Goal: Information Seeking & Learning: Compare options

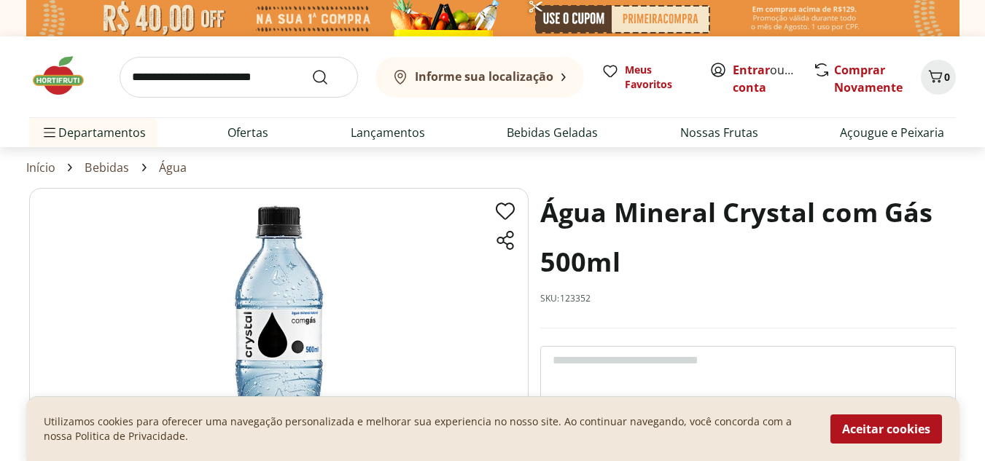
click at [177, 172] on link "Água" at bounding box center [173, 167] width 28 height 13
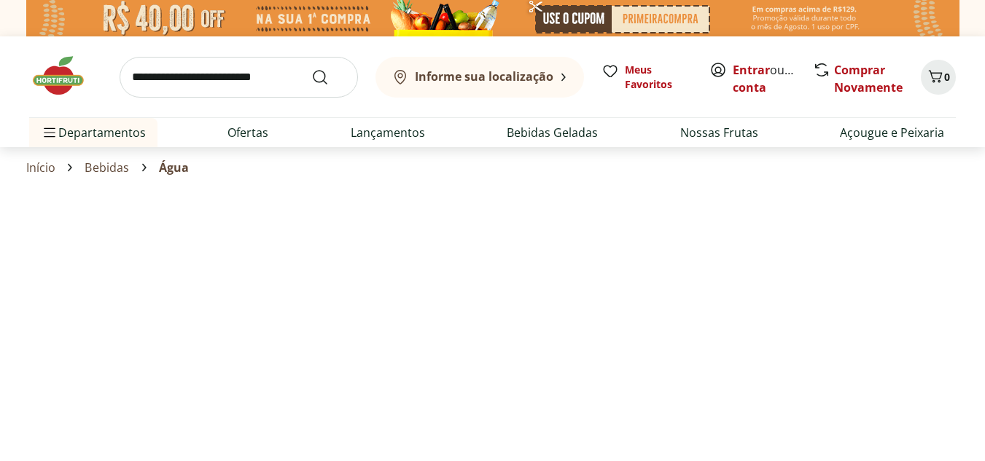
select select "**********"
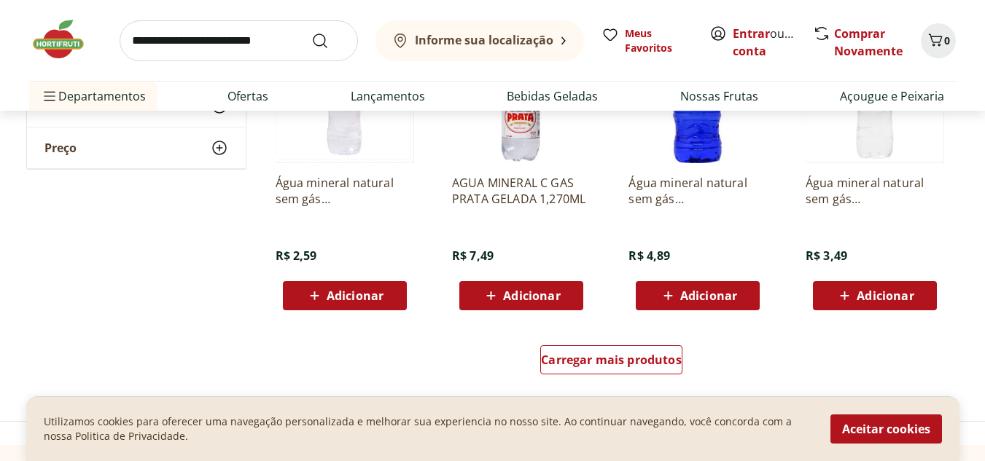
scroll to position [875, 0]
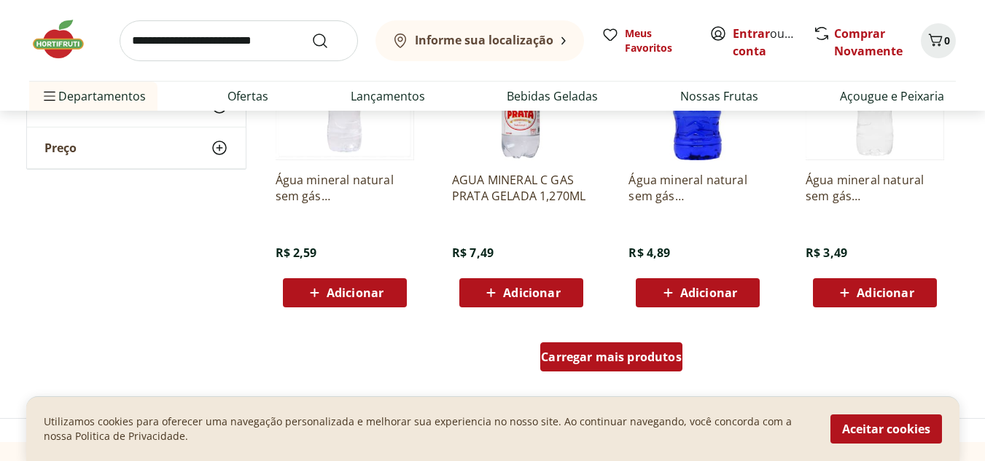
click at [656, 367] on div "Carregar mais produtos" at bounding box center [611, 357] width 142 height 29
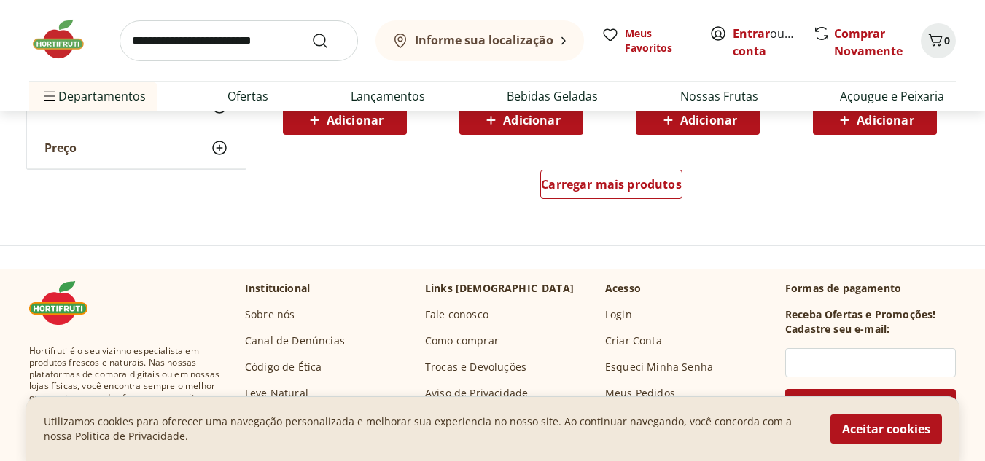
scroll to position [2041, 0]
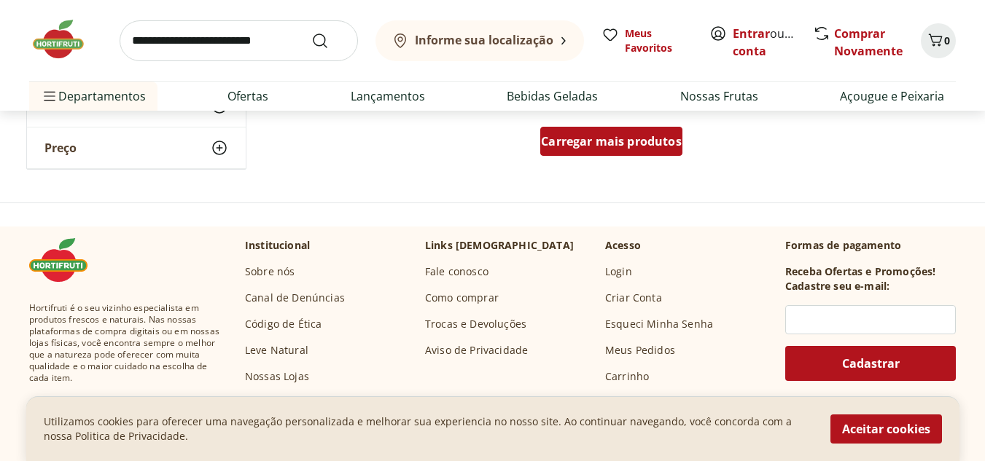
click at [604, 144] on span "Carregar mais produtos" at bounding box center [611, 142] width 141 height 12
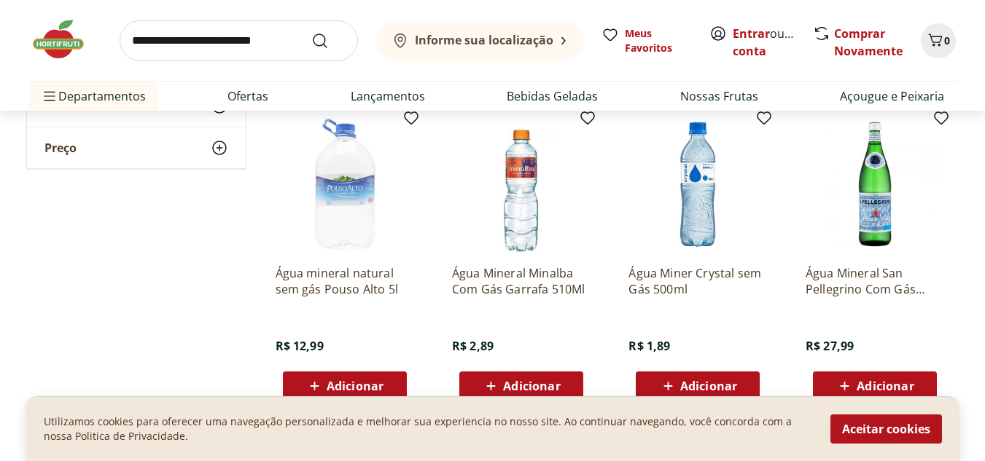
drag, startPoint x: 692, startPoint y: 210, endPoint x: 657, endPoint y: 275, distance: 74.7
click at [657, 275] on p "Água Miner Crystal sem Gás 500ml" at bounding box center [697, 281] width 138 height 32
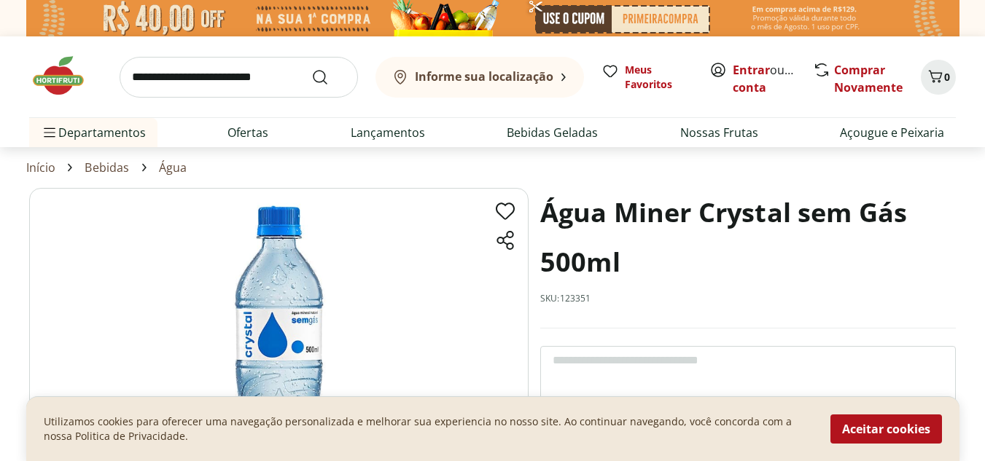
click at [98, 165] on link "Bebidas" at bounding box center [107, 167] width 44 height 13
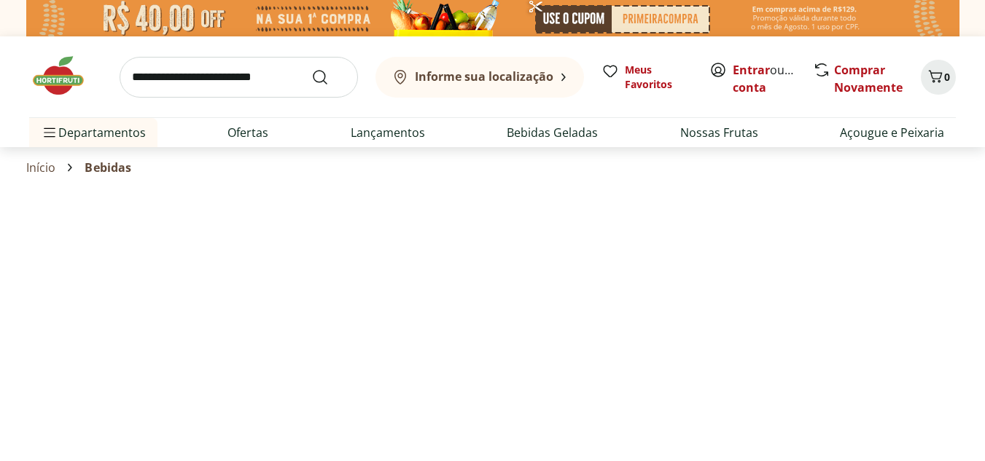
select select "**********"
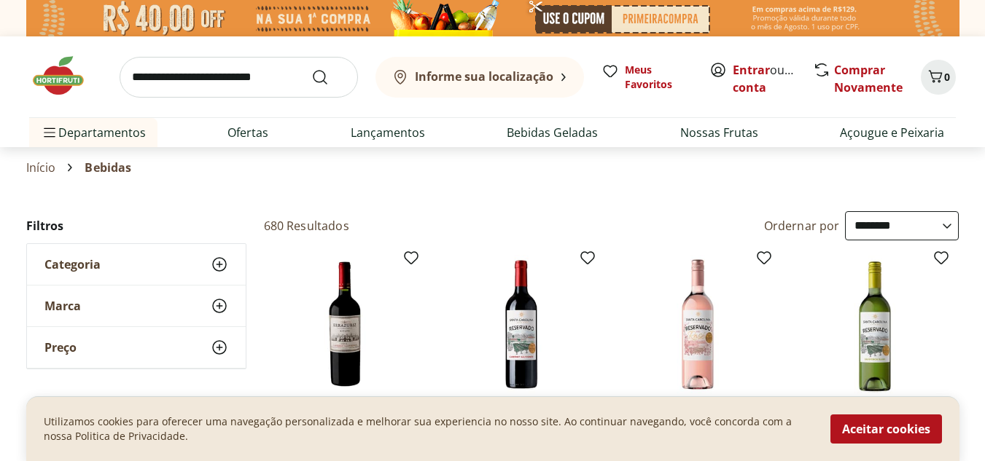
click at [222, 260] on icon at bounding box center [219, 264] width 17 height 17
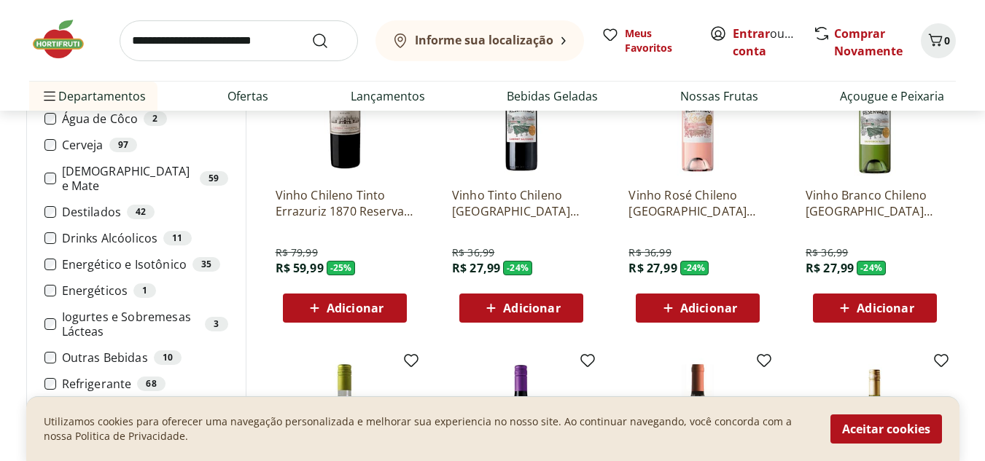
scroll to position [219, 0]
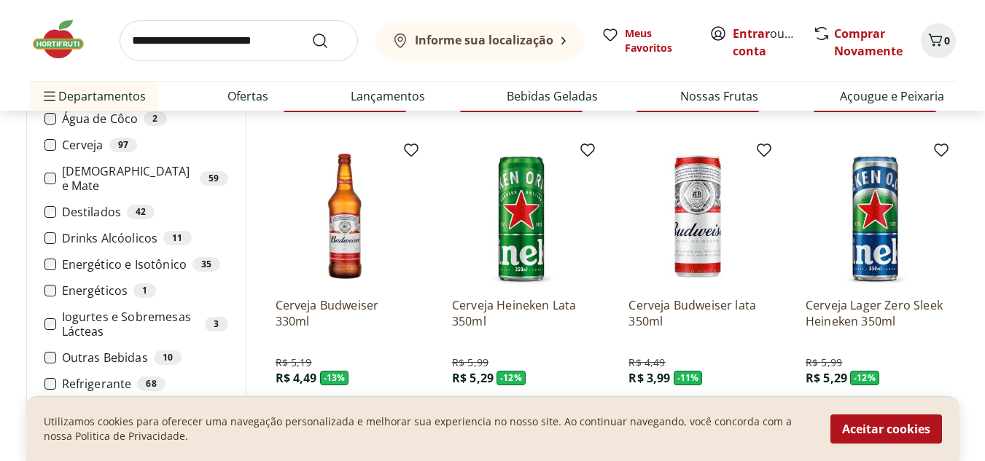
scroll to position [437, 0]
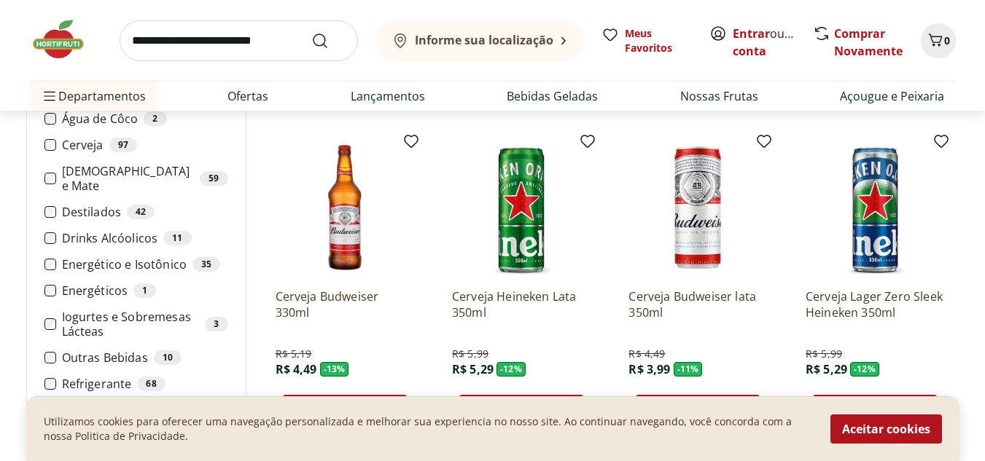
click at [58, 377] on li "Refrigerante 68" at bounding box center [136, 384] width 184 height 15
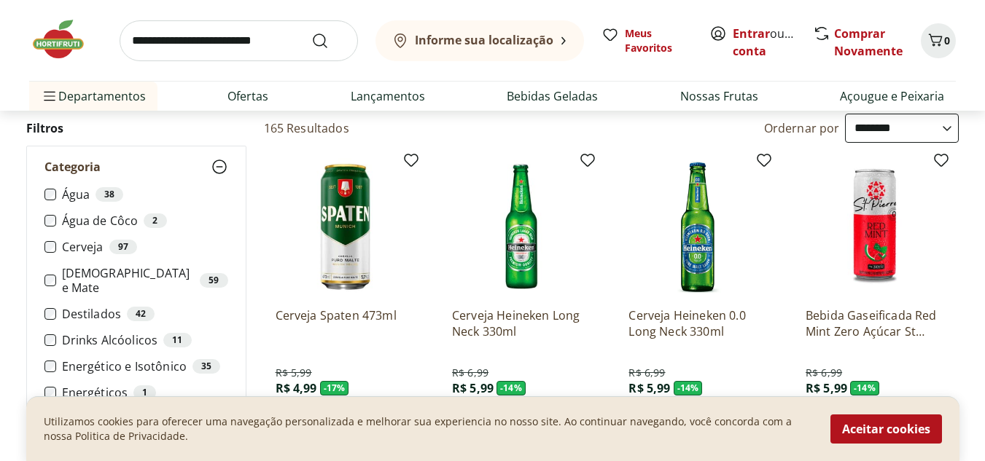
scroll to position [73, 0]
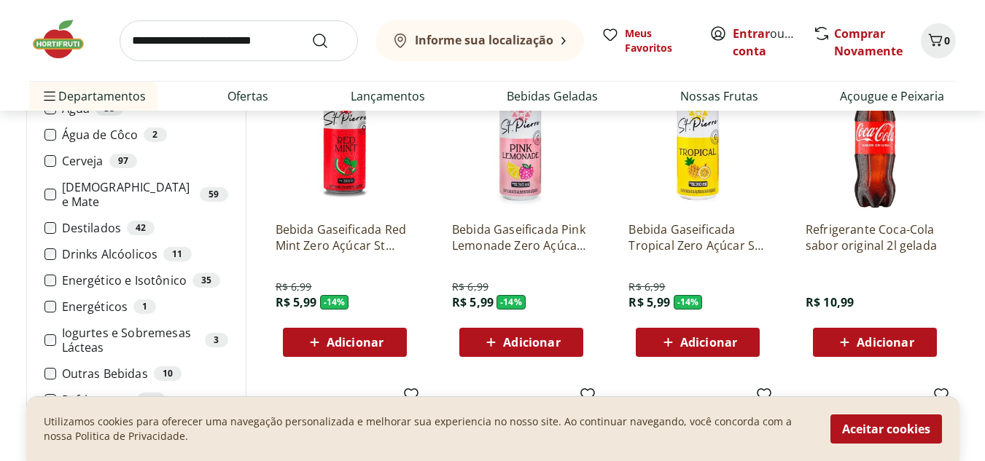
scroll to position [219, 0]
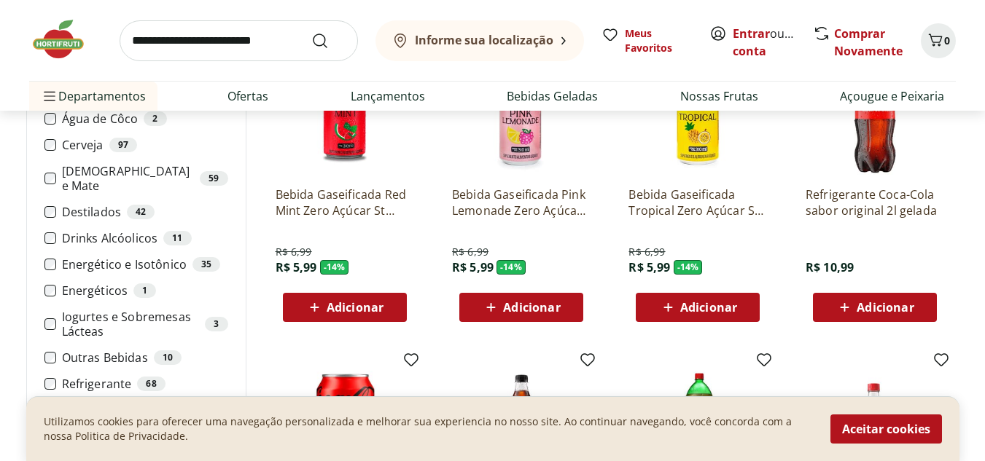
click at [854, 198] on p "Refrigerante Coca-Cola sabor original 2l gelada" at bounding box center [874, 203] width 138 height 32
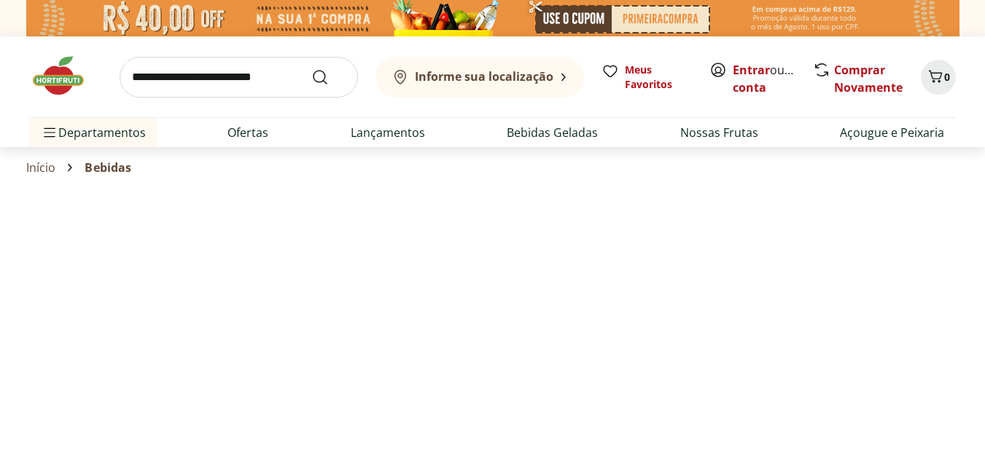
select select "**********"
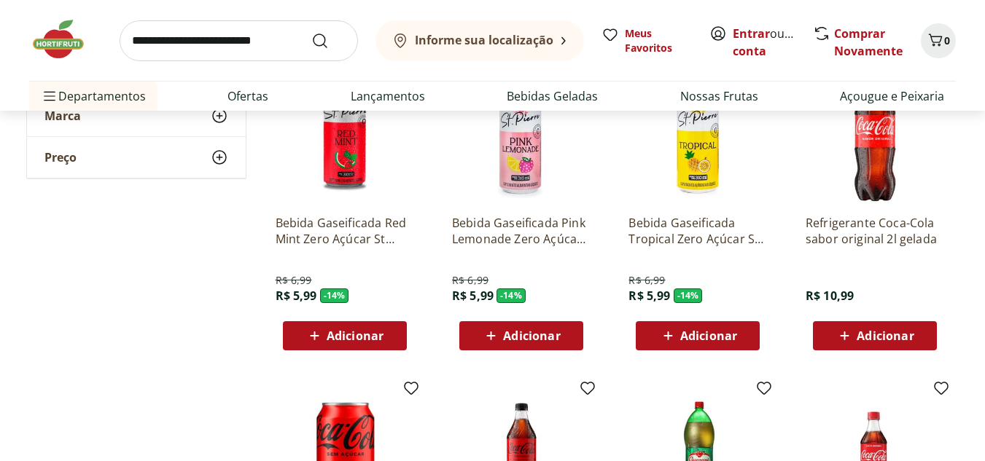
scroll to position [364, 0]
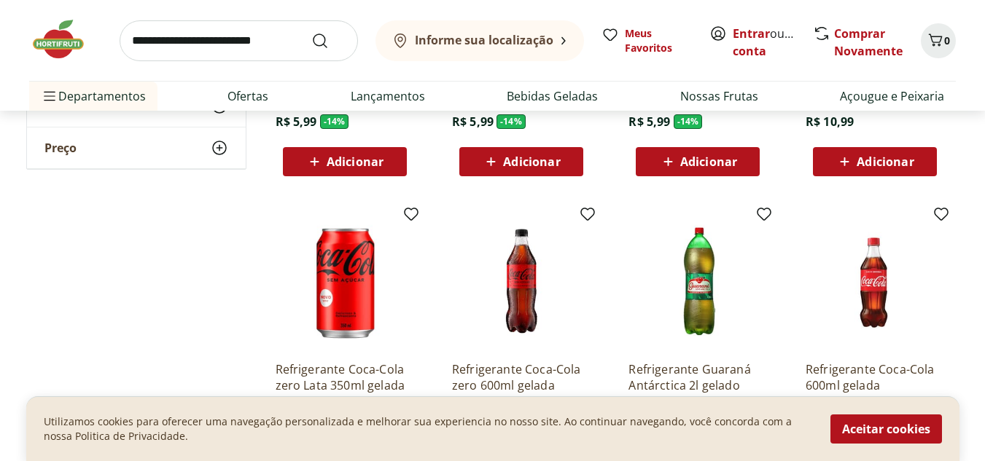
drag, startPoint x: 844, startPoint y: 332, endPoint x: 894, endPoint y: 337, distance: 50.5
click at [894, 337] on img at bounding box center [874, 280] width 138 height 138
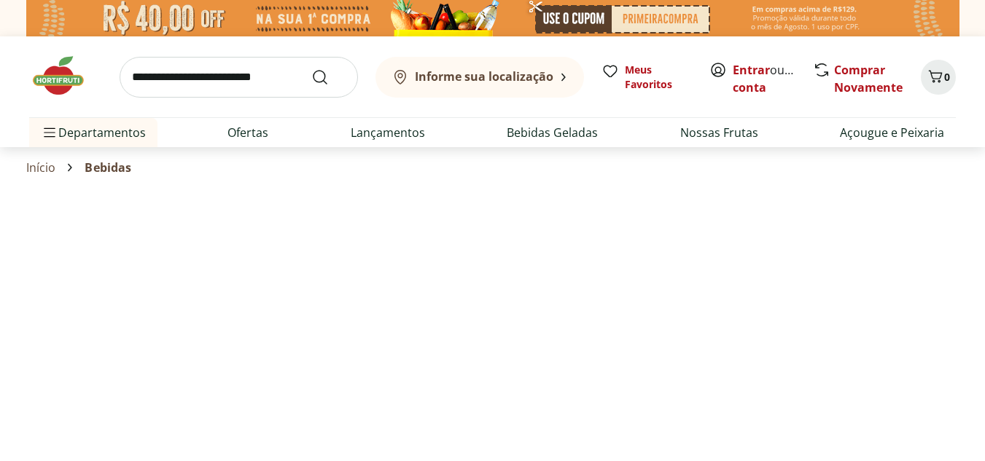
select select "**********"
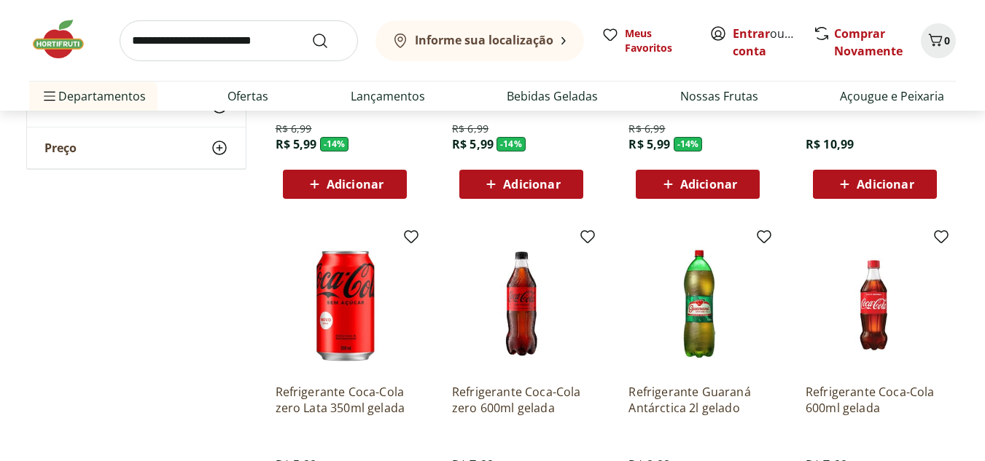
scroll to position [364, 0]
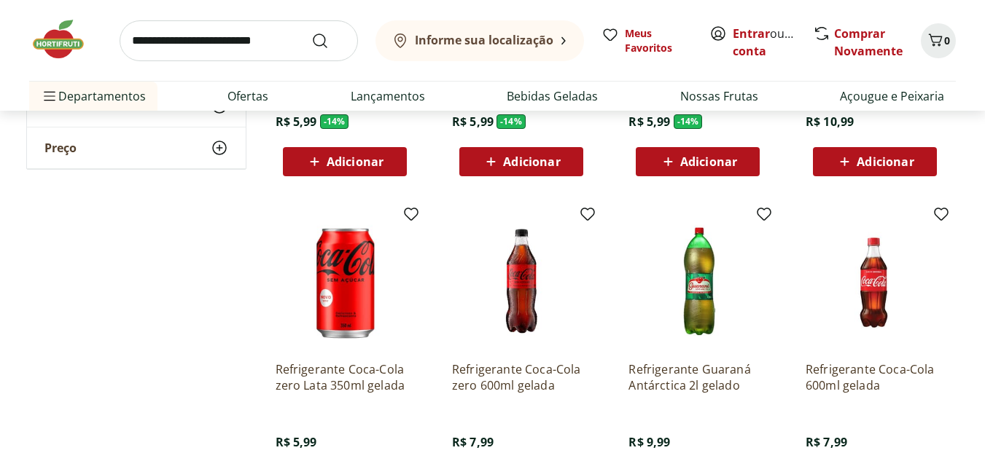
click at [355, 313] on img at bounding box center [344, 280] width 138 height 138
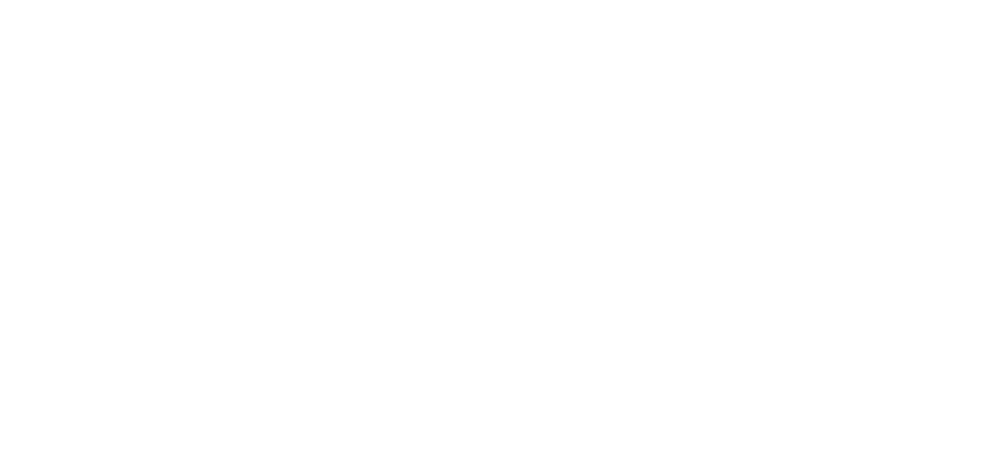
select select "**********"
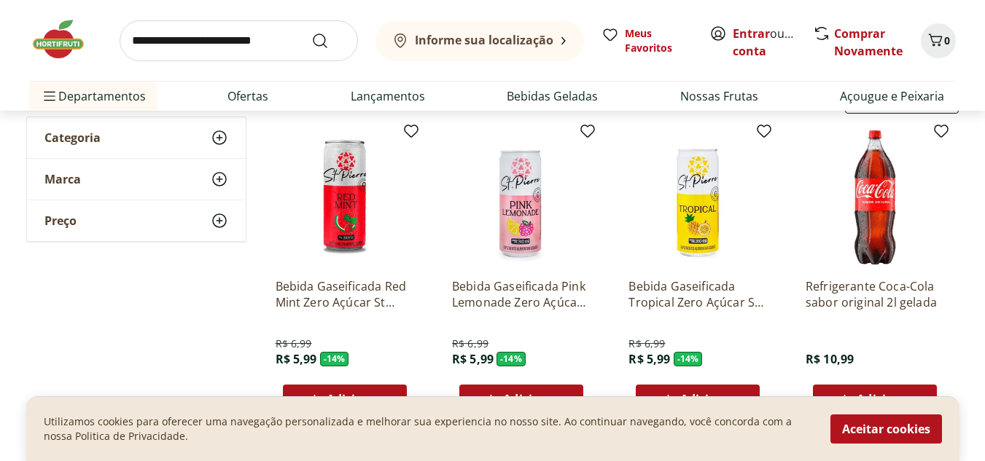
scroll to position [146, 0]
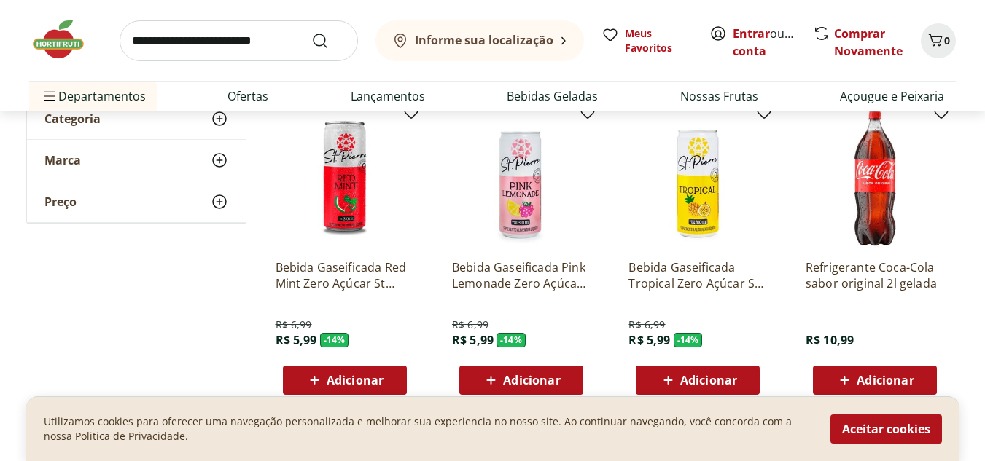
click at [936, 436] on button "Aceitar cookies" at bounding box center [886, 429] width 112 height 29
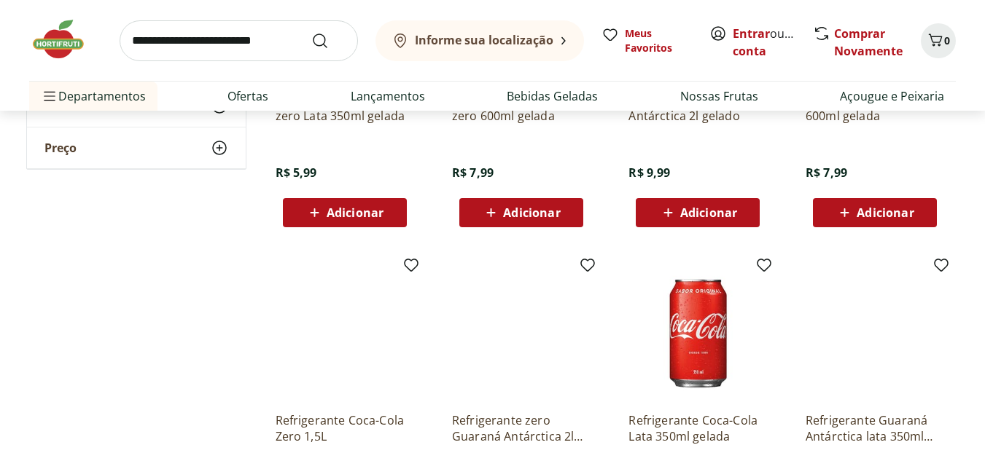
scroll to position [656, 0]
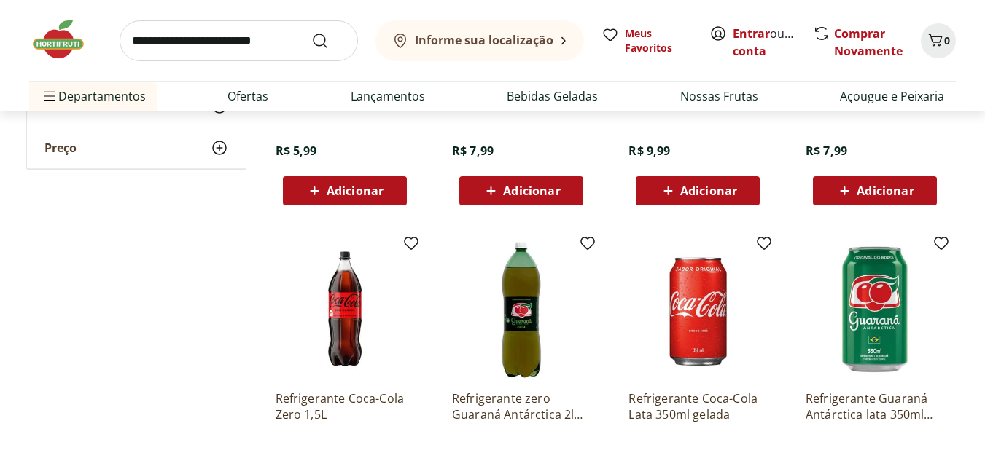
click at [852, 313] on img at bounding box center [874, 310] width 138 height 138
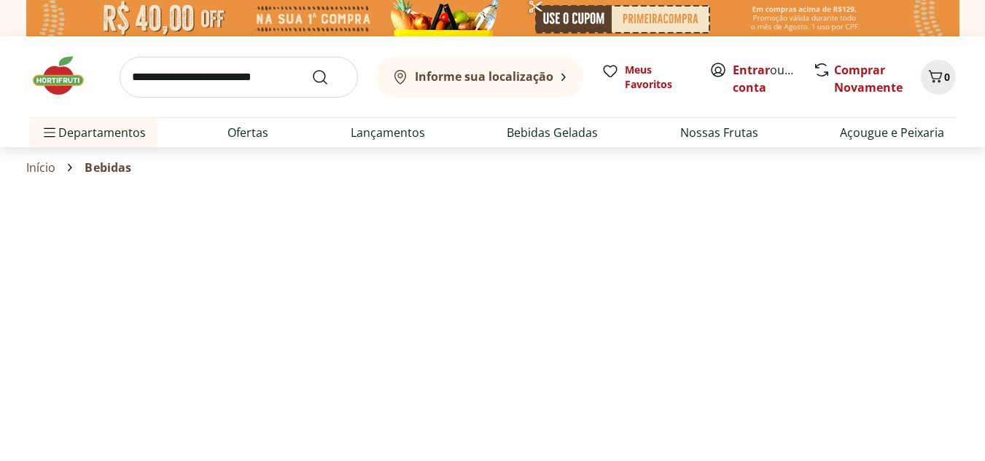
select select "**********"
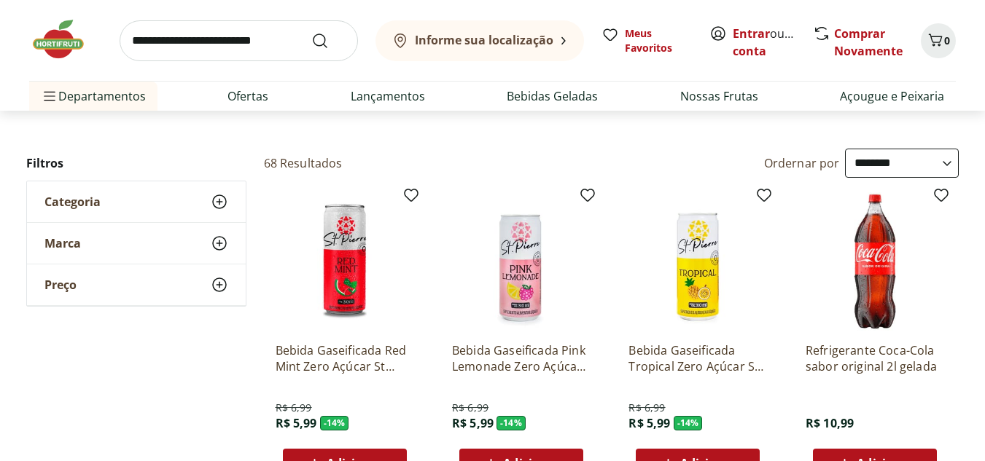
scroll to position [176, 0]
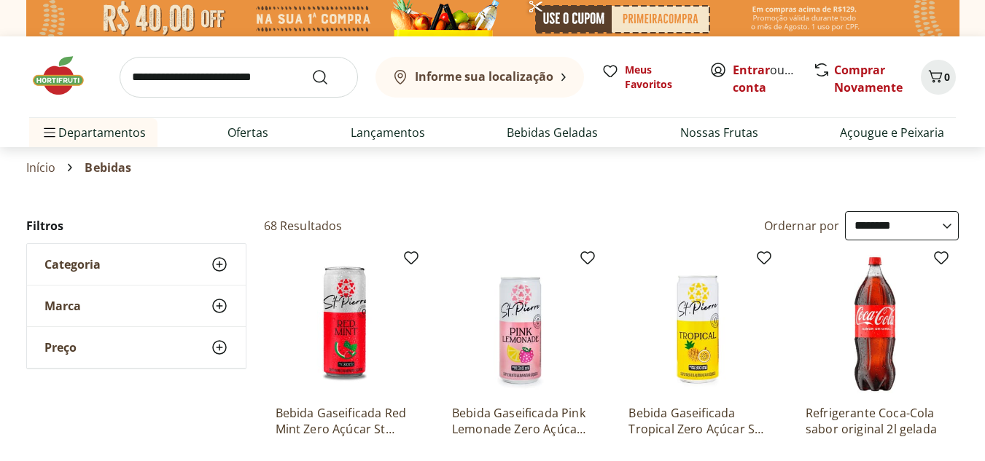
select select "**********"
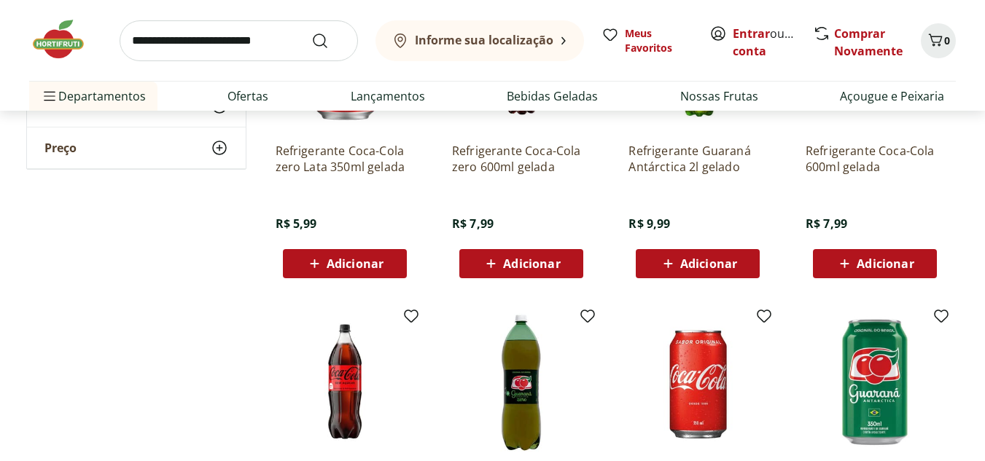
scroll to position [656, 0]
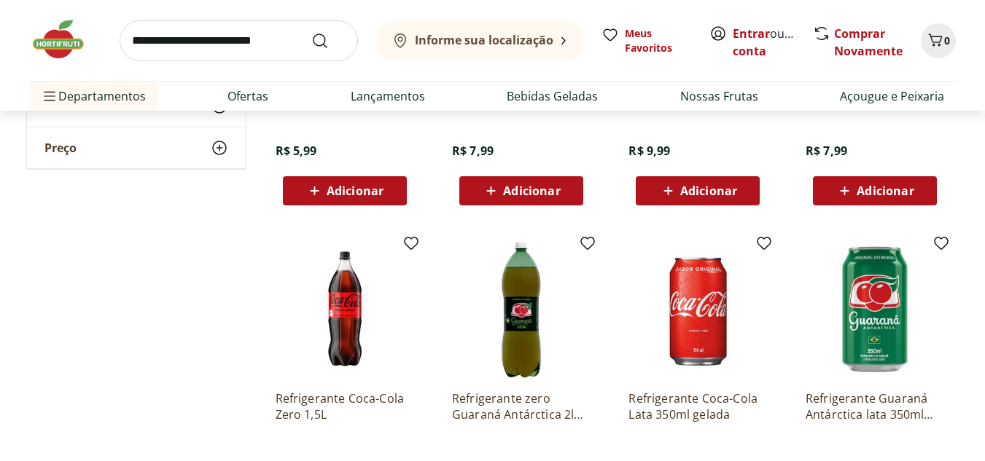
drag, startPoint x: 719, startPoint y: 310, endPoint x: 684, endPoint y: 310, distance: 35.0
click at [684, 310] on img at bounding box center [697, 310] width 138 height 138
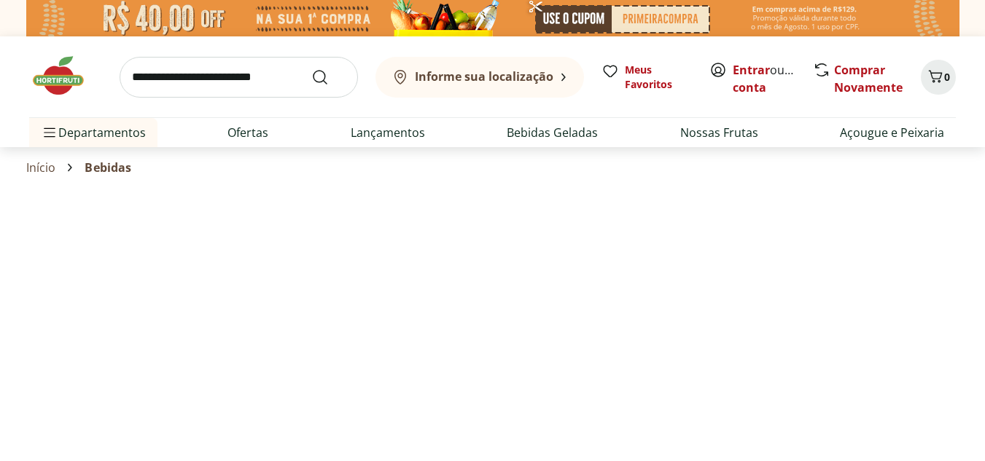
select select "**********"
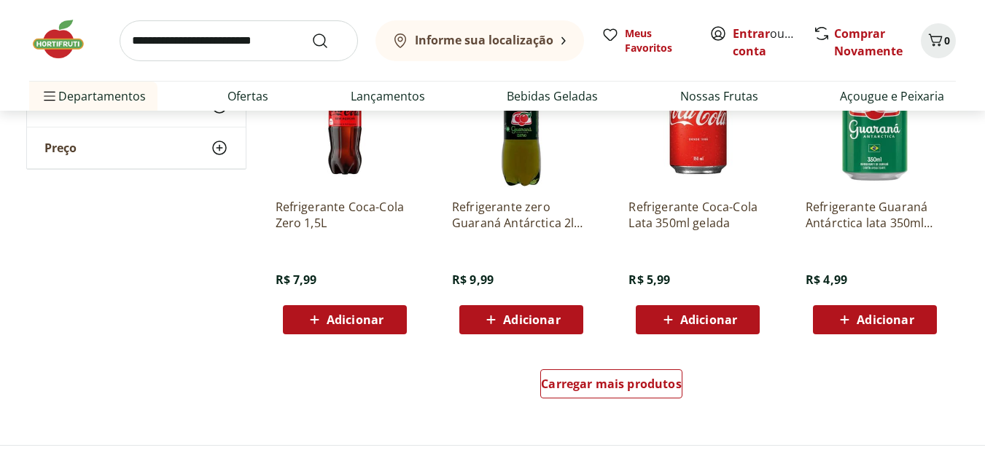
scroll to position [875, 0]
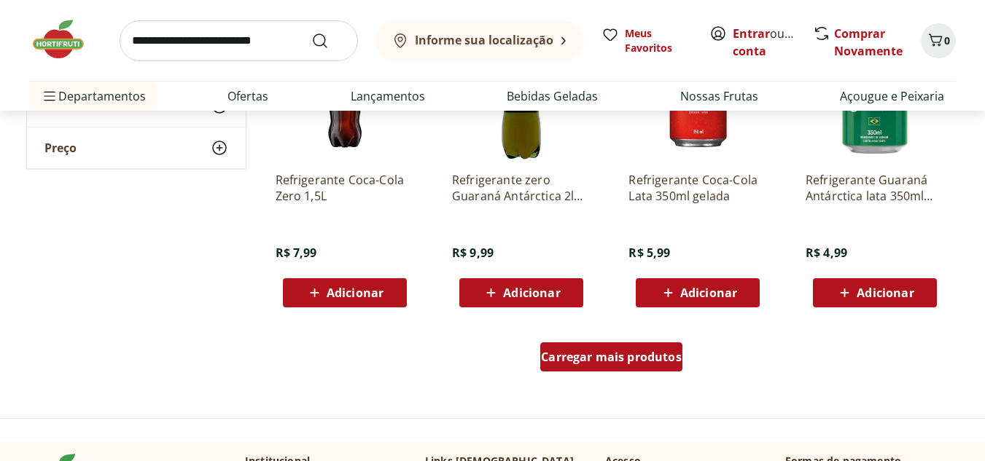
click at [620, 356] on span "Carregar mais produtos" at bounding box center [611, 357] width 141 height 12
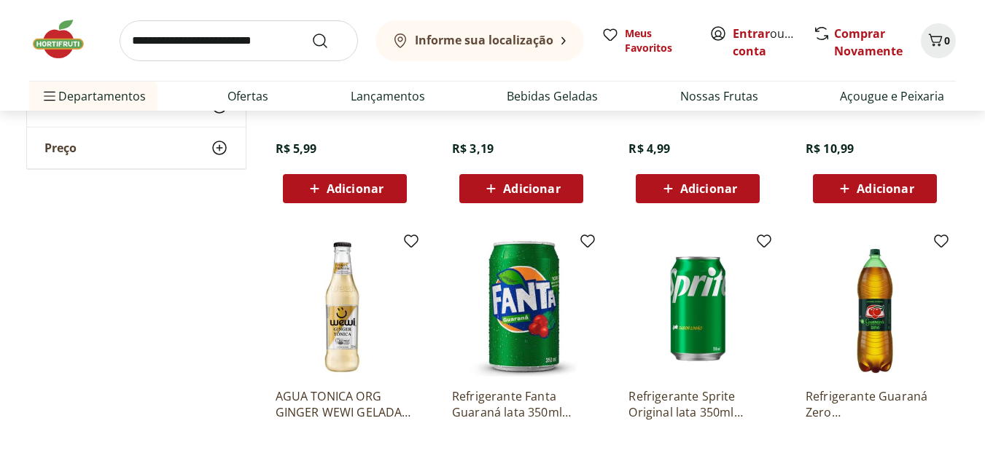
scroll to position [1312, 0]
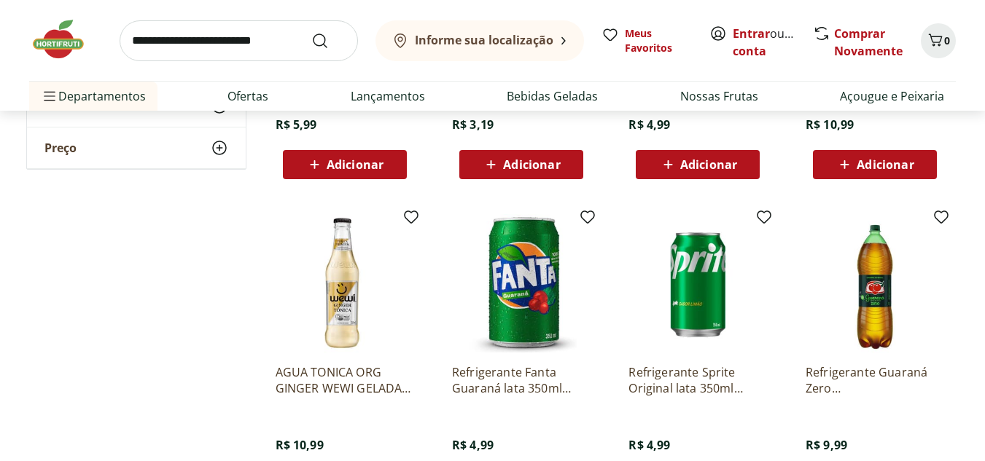
click at [701, 321] on img at bounding box center [697, 283] width 138 height 138
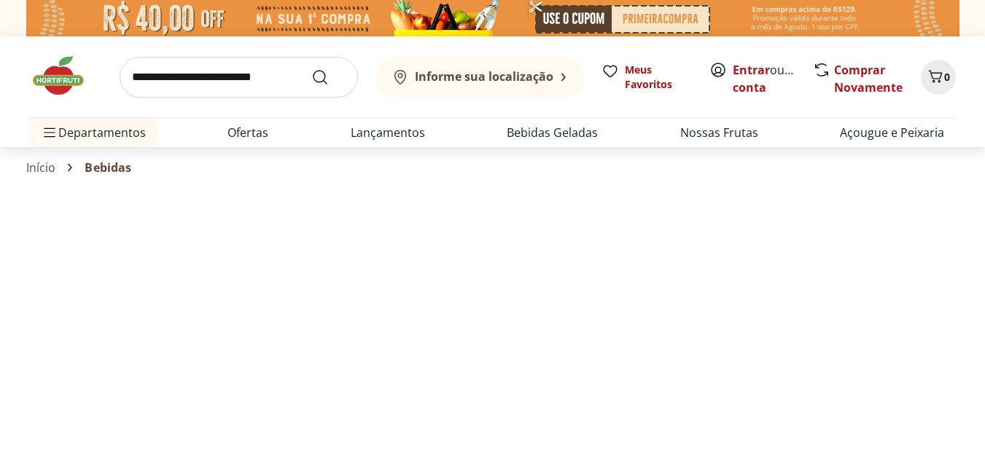
select select "**********"
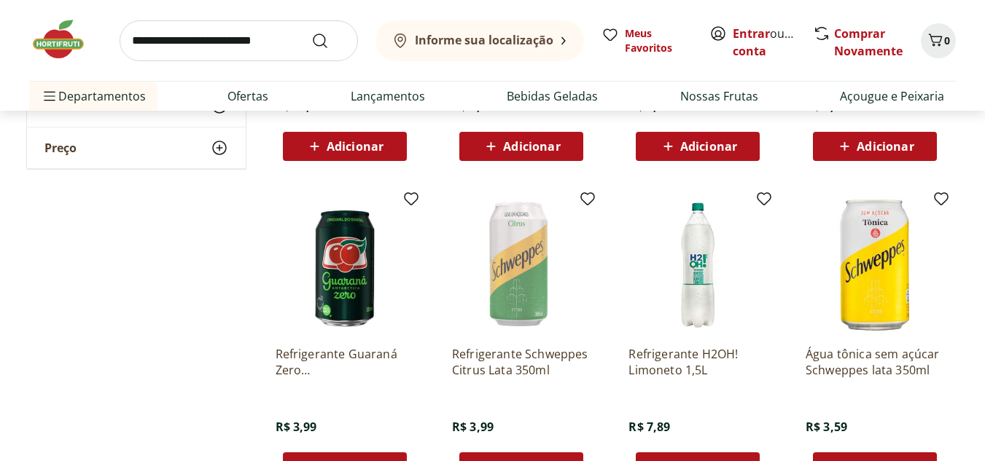
scroll to position [1676, 0]
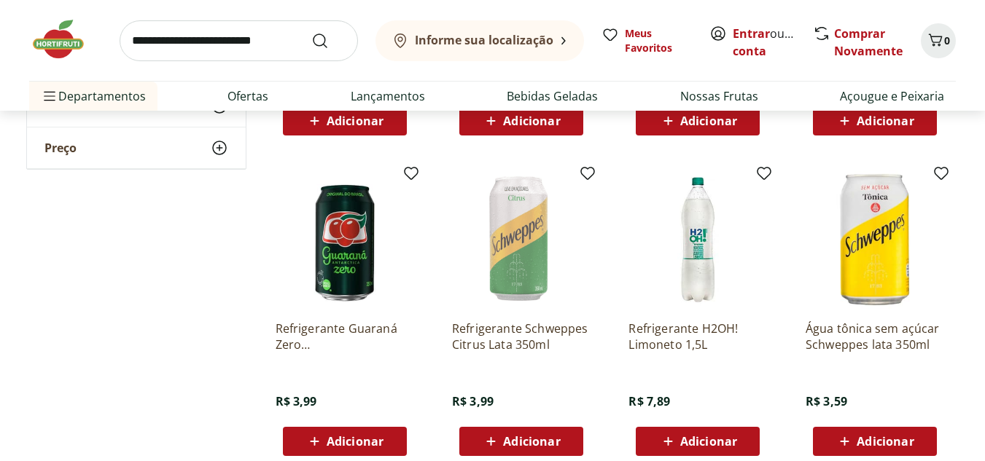
click at [513, 277] on img at bounding box center [521, 240] width 138 height 138
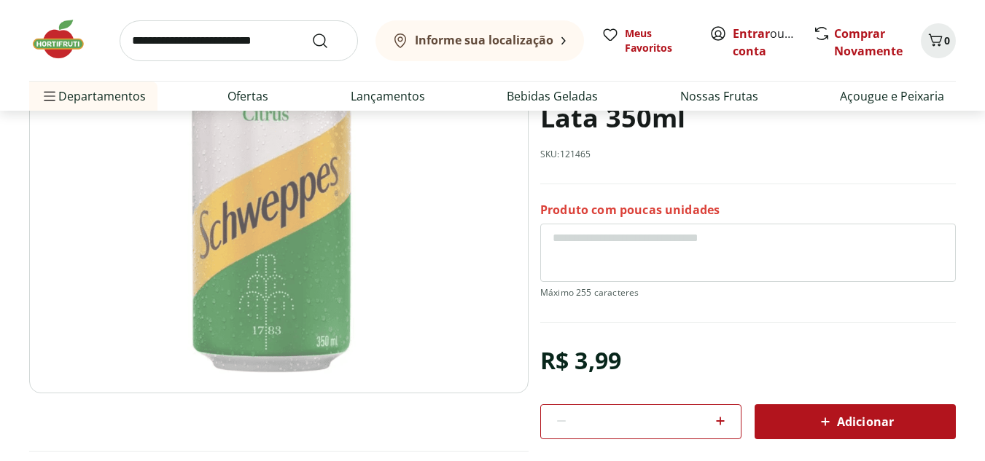
scroll to position [146, 0]
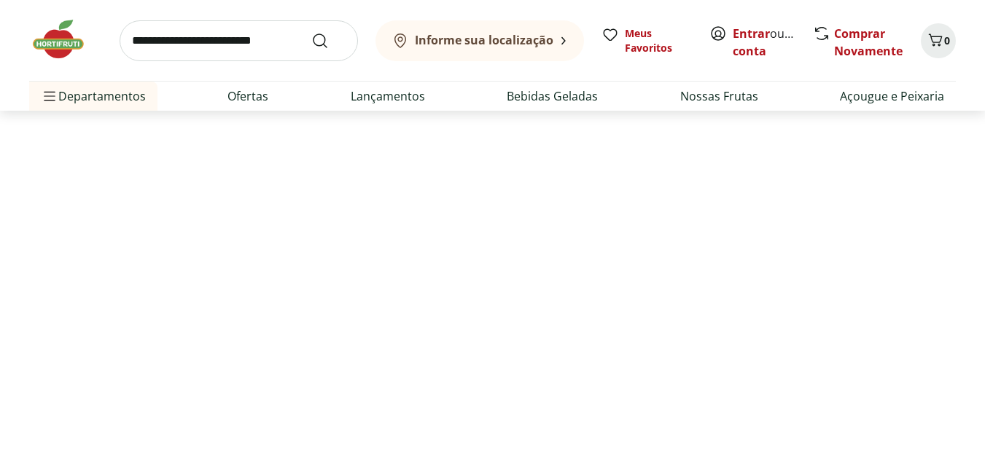
select select "**********"
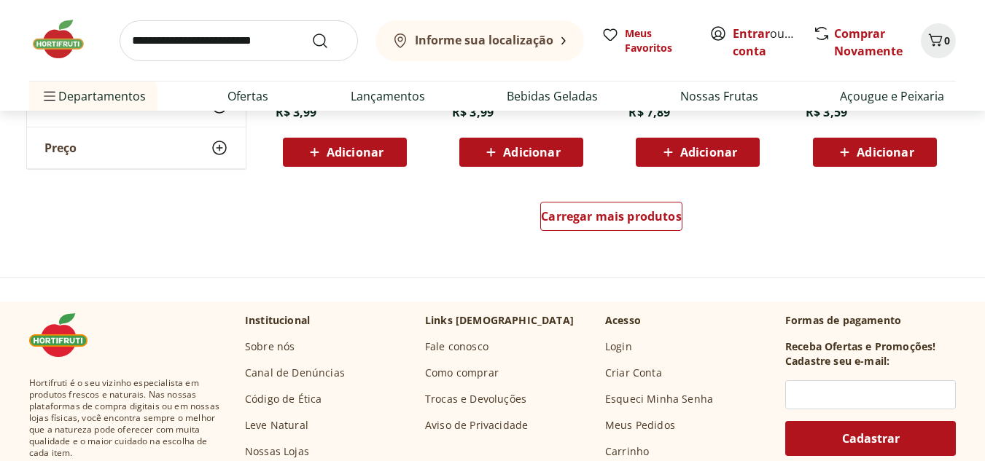
scroll to position [1968, 0]
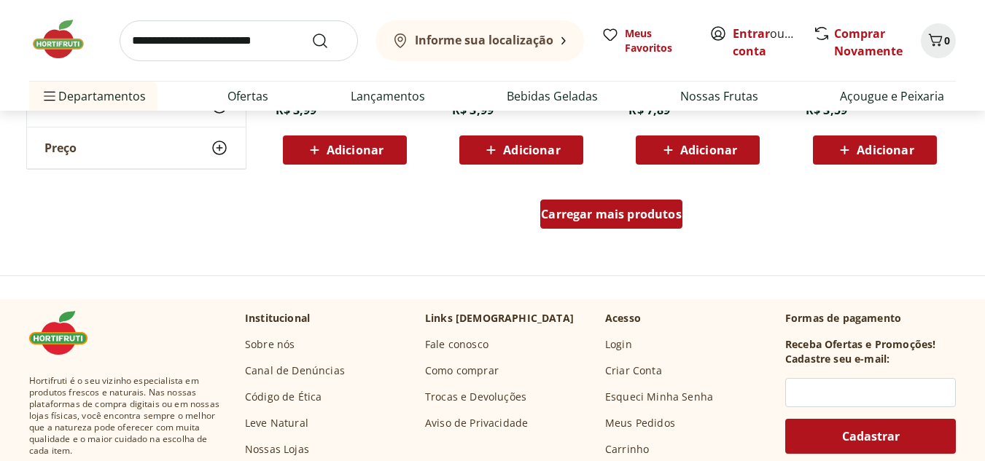
click at [553, 228] on div "Carregar mais produtos" at bounding box center [611, 214] width 142 height 29
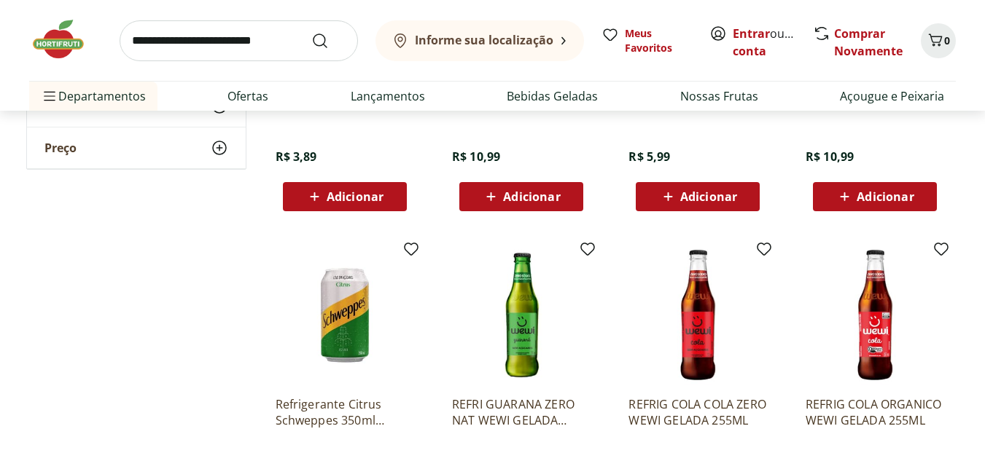
scroll to position [2624, 0]
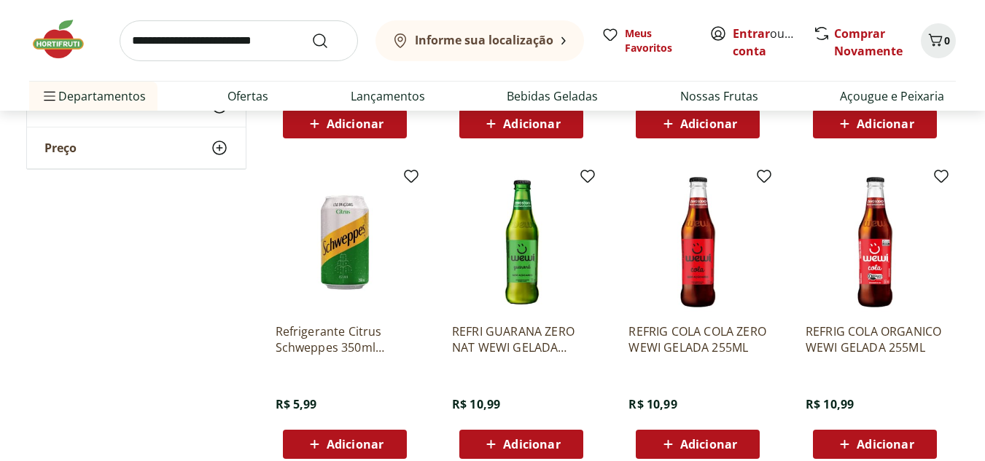
click at [336, 265] on img at bounding box center [344, 242] width 138 height 138
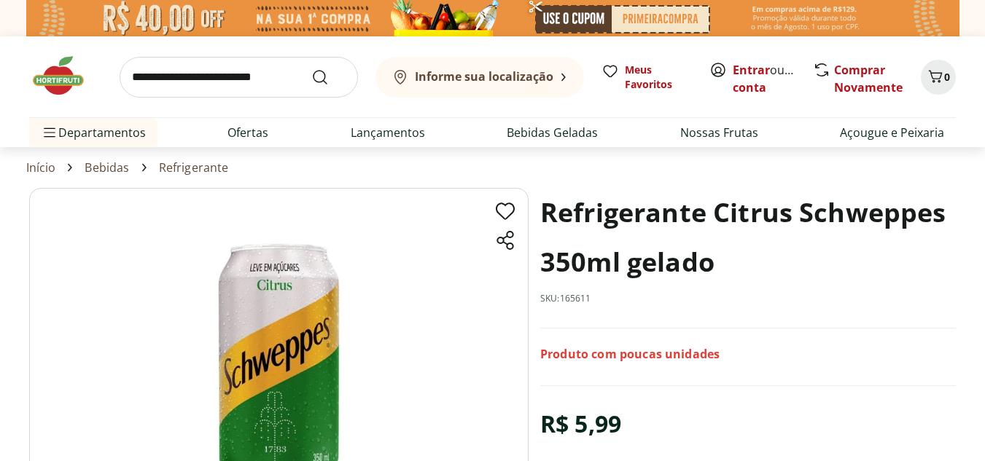
select select "**********"
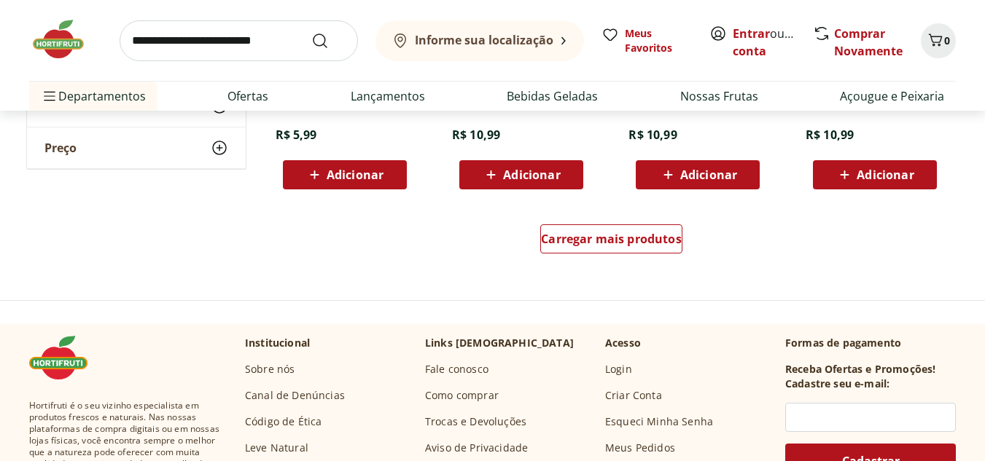
scroll to position [2842, 0]
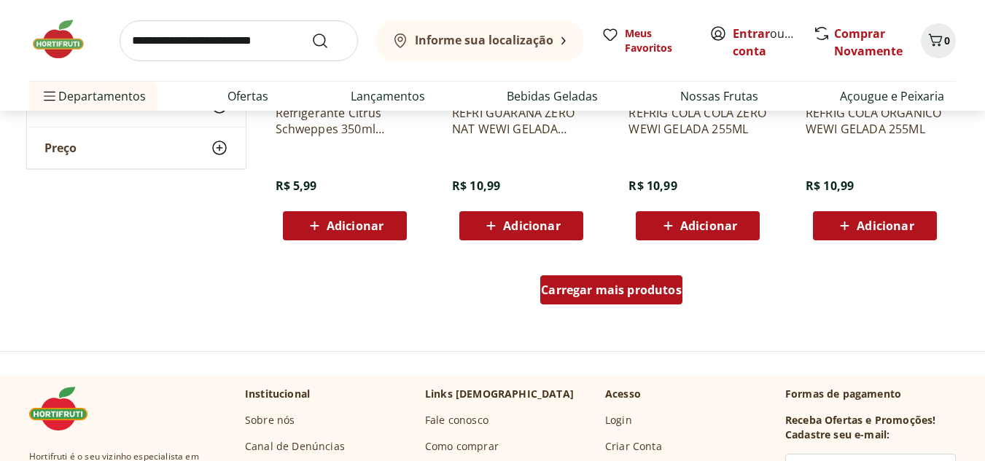
click at [672, 284] on span "Carregar mais produtos" at bounding box center [611, 290] width 141 height 12
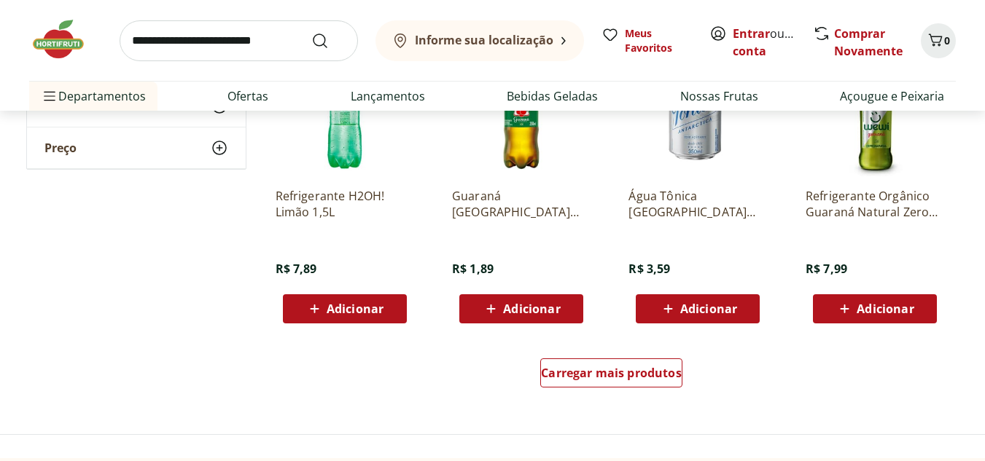
scroll to position [3790, 0]
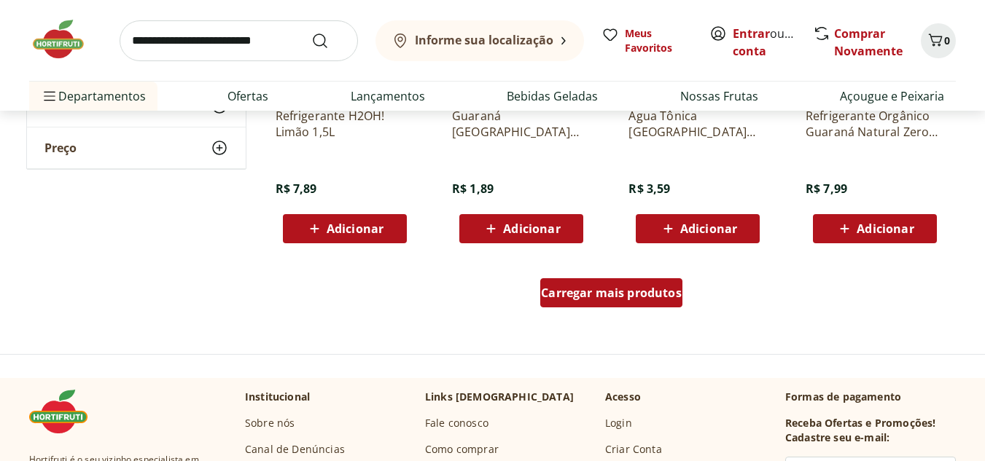
click at [676, 289] on span "Carregar mais produtos" at bounding box center [611, 293] width 141 height 12
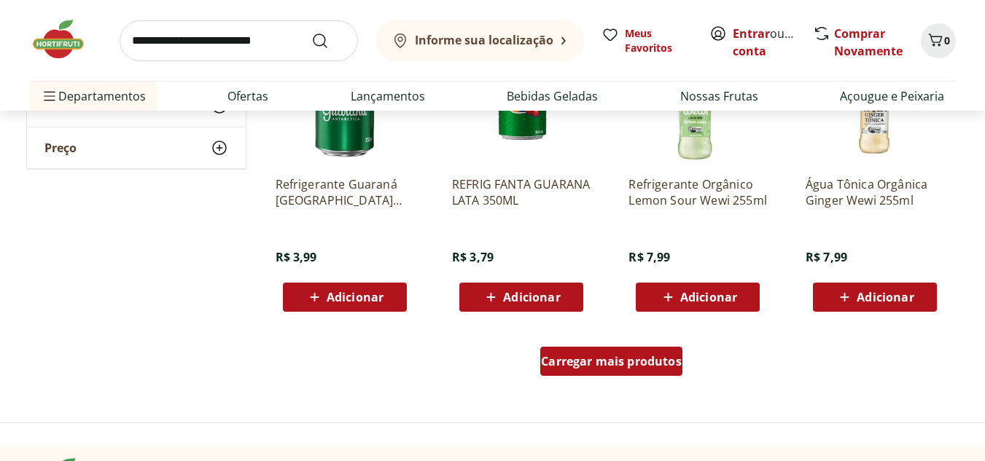
scroll to position [4810, 0]
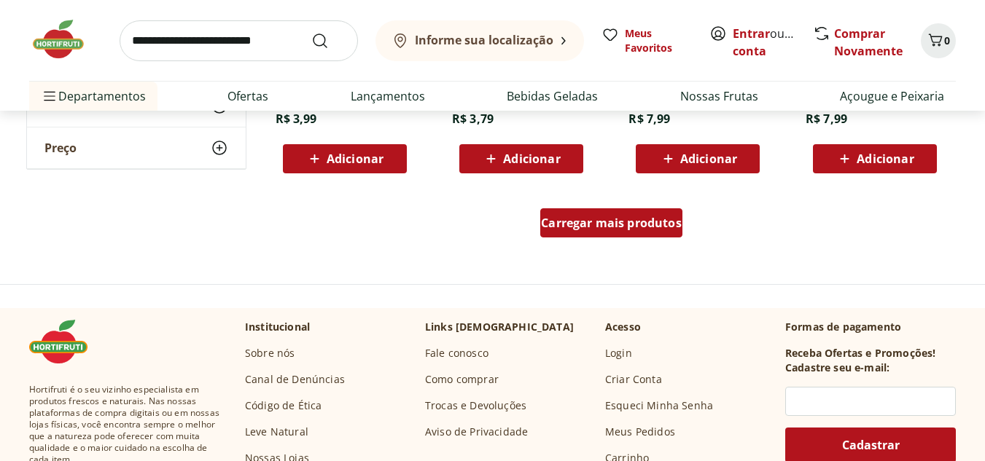
click at [652, 235] on div "Carregar mais produtos" at bounding box center [611, 222] width 142 height 29
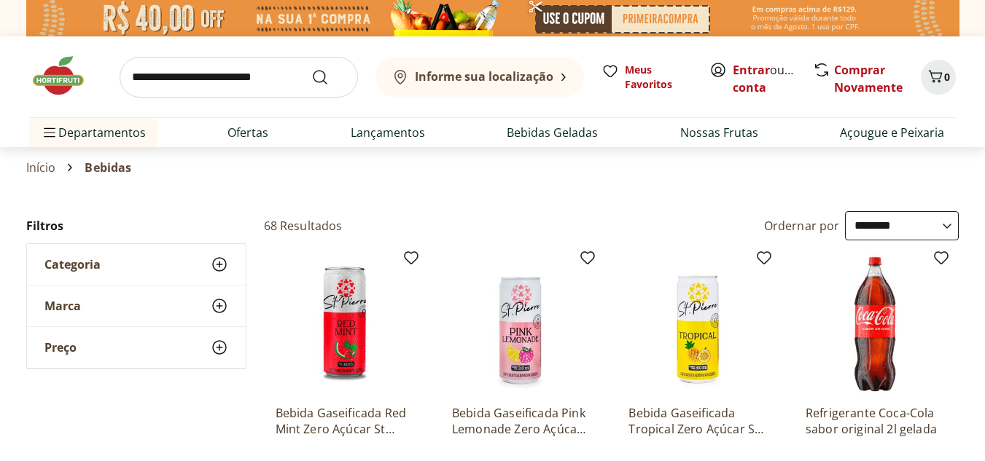
click at [814, 171] on div "Início Bebidas" at bounding box center [492, 167] width 933 height 17
click at [195, 258] on div "Categoria" at bounding box center [136, 264] width 219 height 41
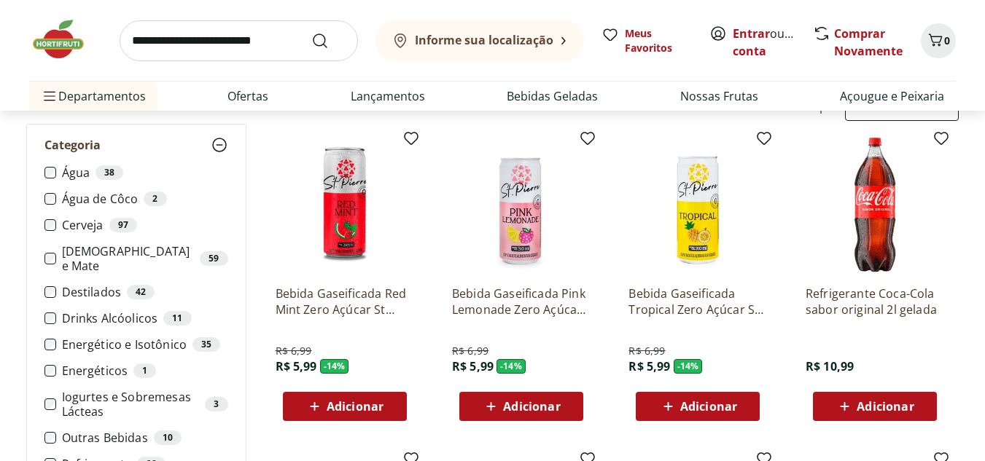
scroll to position [146, 0]
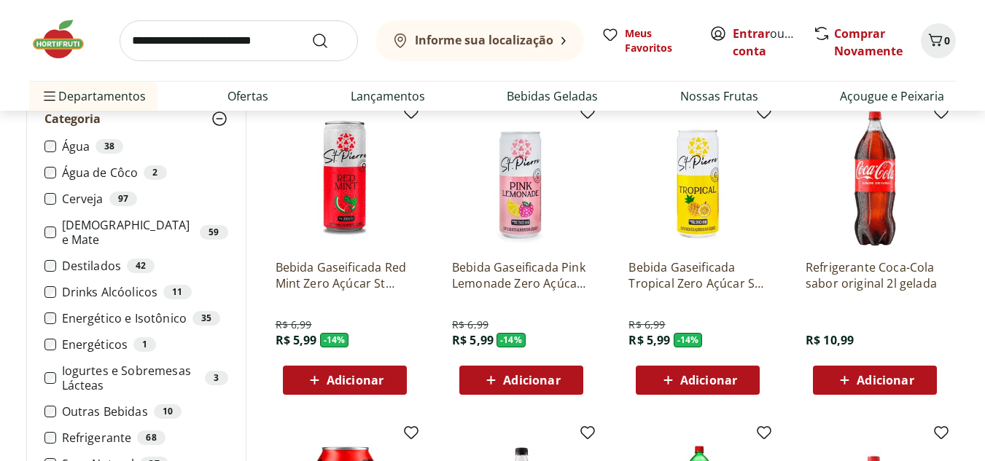
click at [56, 198] on li "Cerveja 97" at bounding box center [136, 199] width 184 height 15
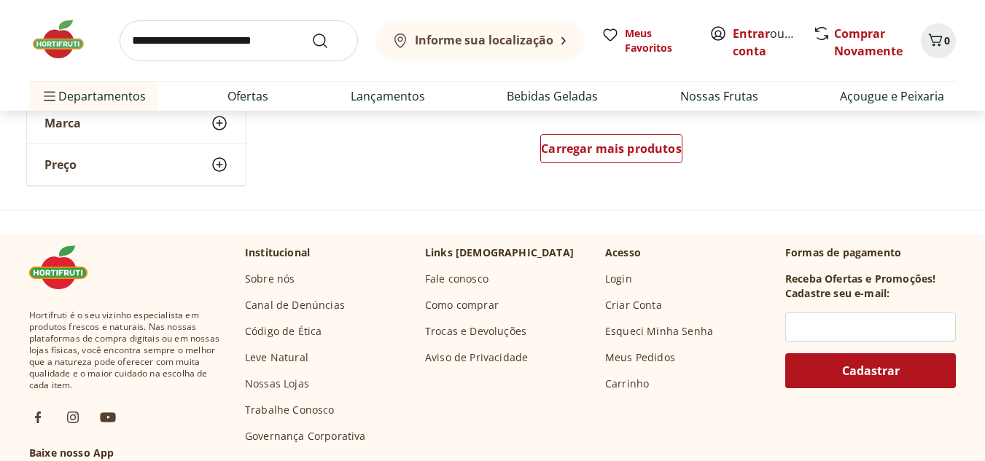
scroll to position [1093, 0]
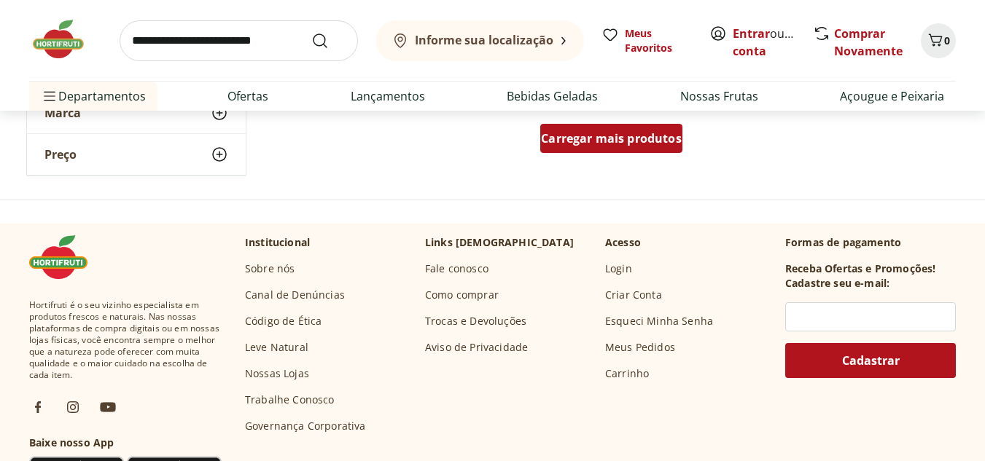
click at [612, 142] on span "Carregar mais produtos" at bounding box center [611, 139] width 141 height 12
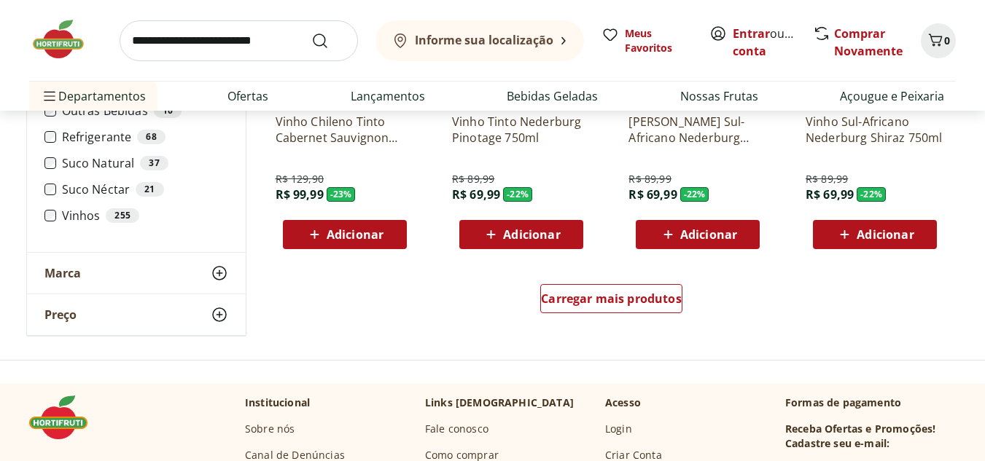
scroll to position [1968, 0]
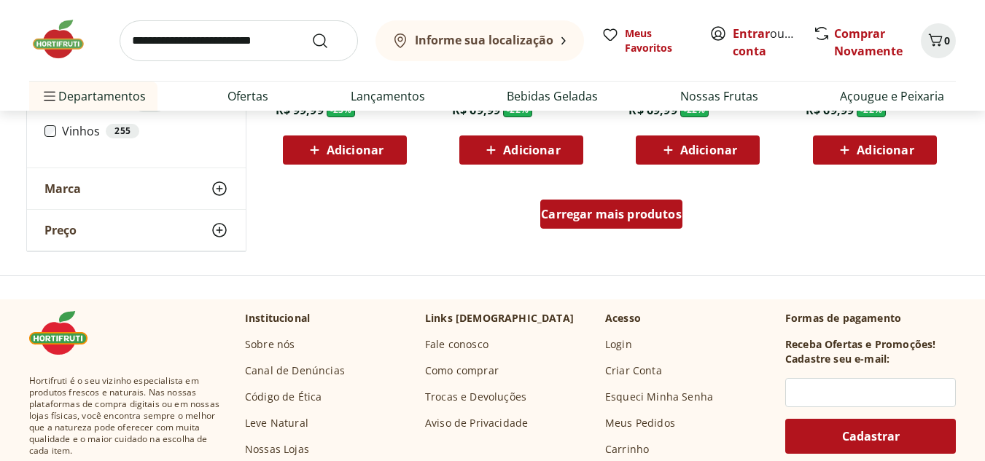
click at [657, 220] on span "Carregar mais produtos" at bounding box center [611, 214] width 141 height 12
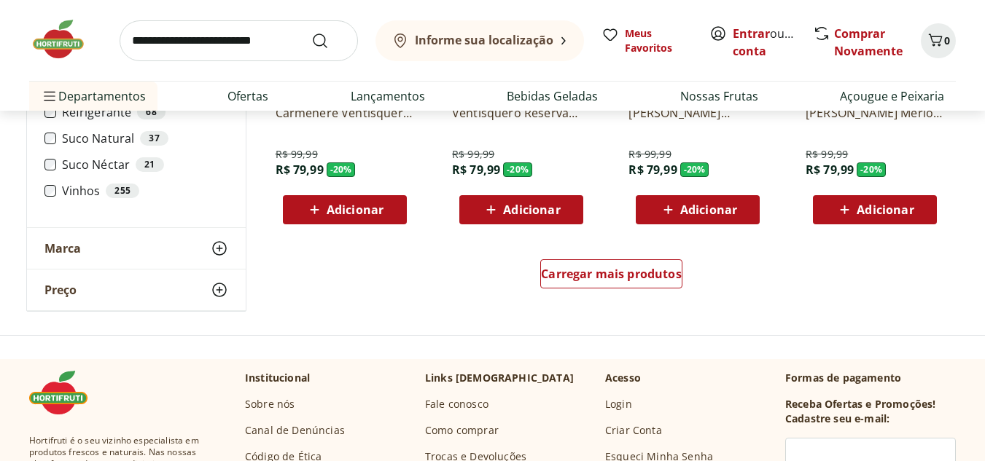
scroll to position [2842, 0]
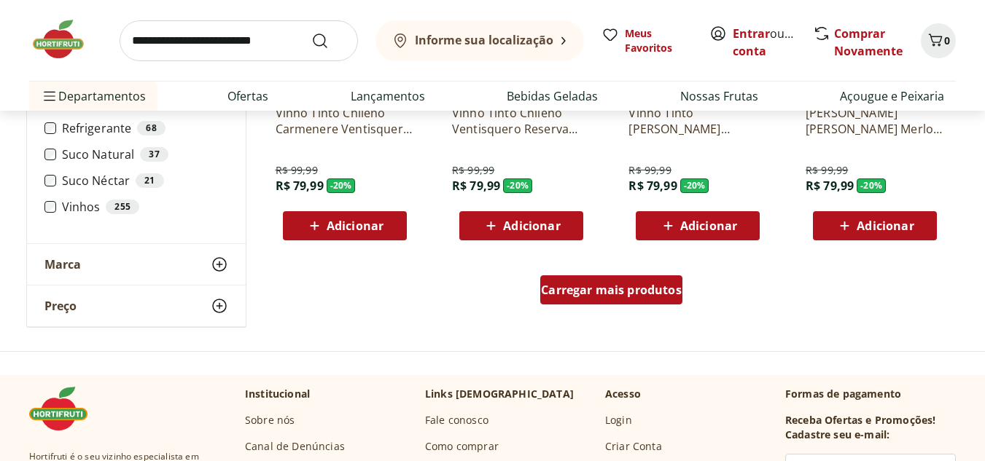
click at [652, 284] on span "Carregar mais produtos" at bounding box center [611, 290] width 141 height 12
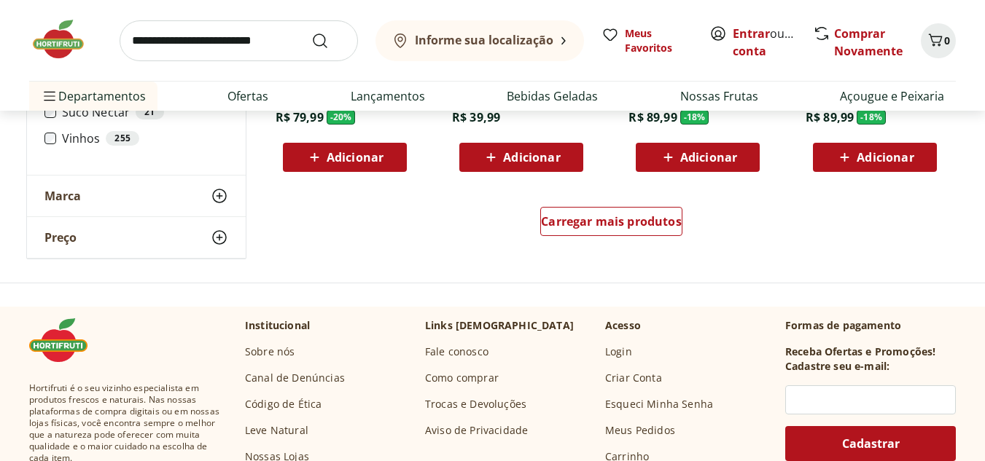
scroll to position [3863, 0]
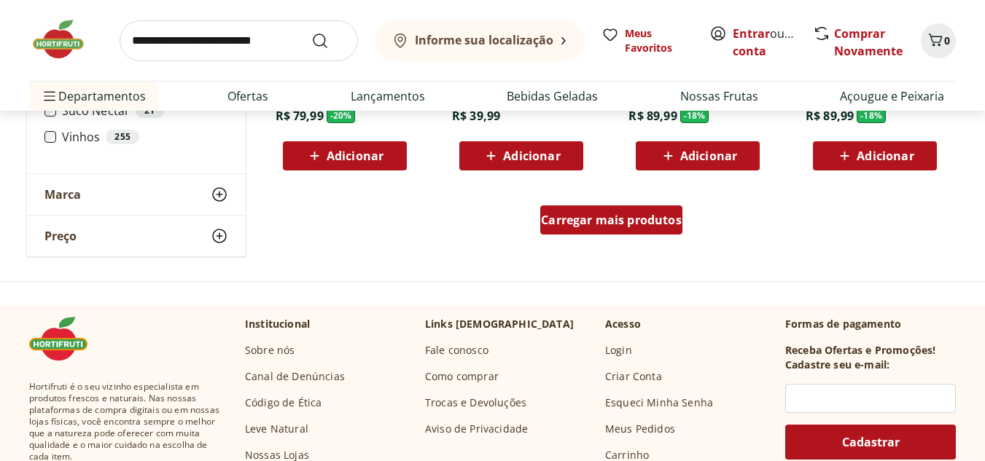
click at [645, 226] on span "Carregar mais produtos" at bounding box center [611, 220] width 141 height 12
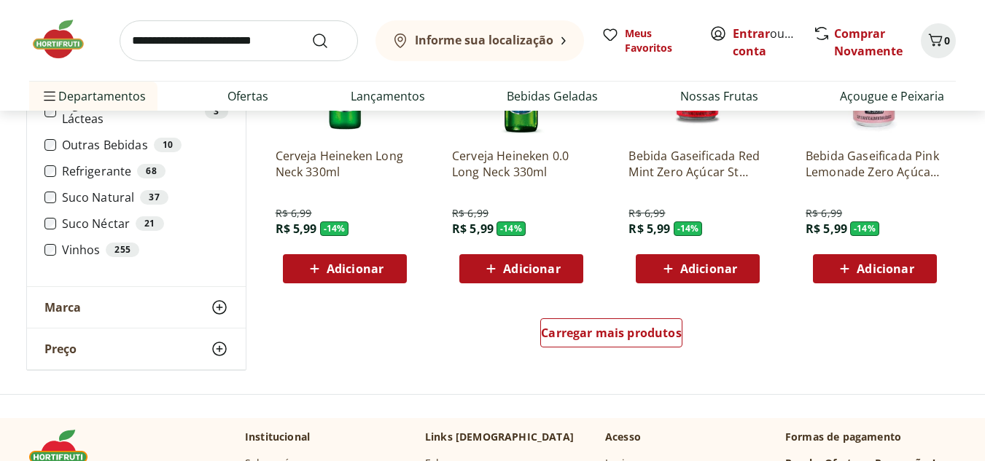
scroll to position [4665, 0]
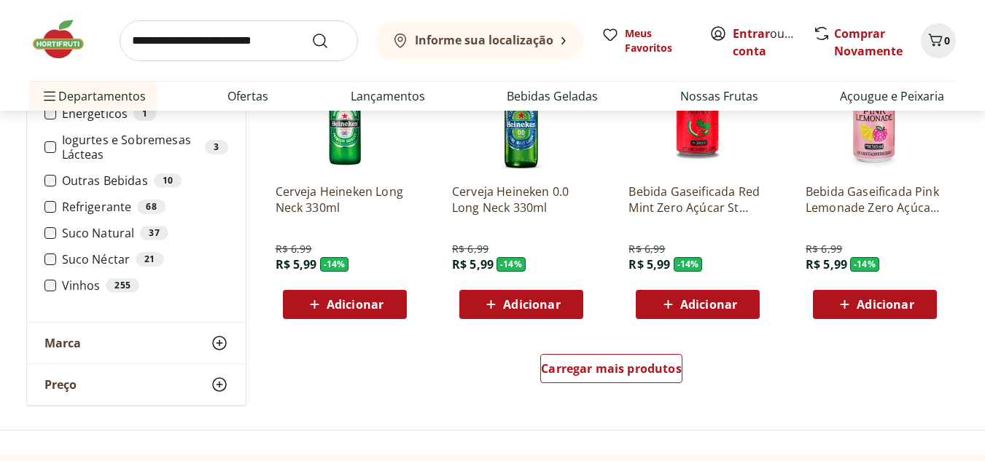
click at [337, 187] on p "Cerveja Heineken Long Neck 330ml" at bounding box center [344, 200] width 138 height 32
